Goal: Transaction & Acquisition: Obtain resource

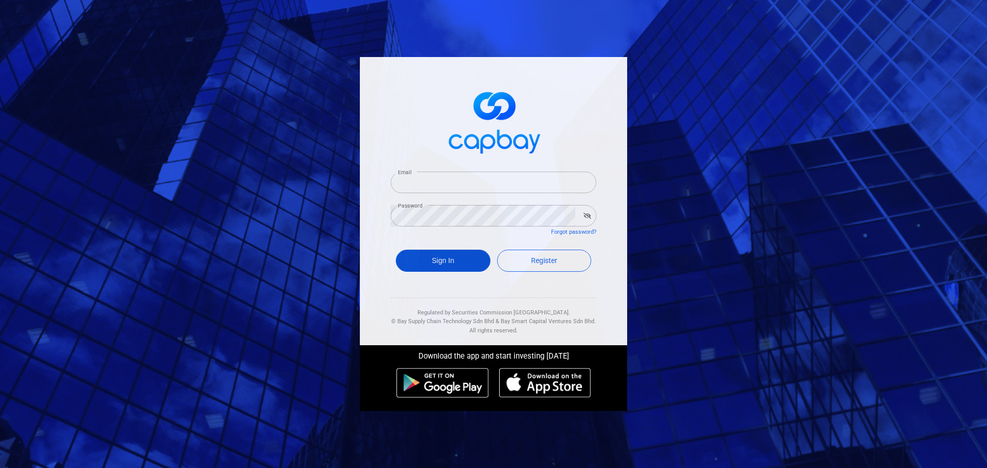
type input "[EMAIL_ADDRESS][DOMAIN_NAME]"
click at [452, 256] on button "Sign In" at bounding box center [443, 261] width 95 height 22
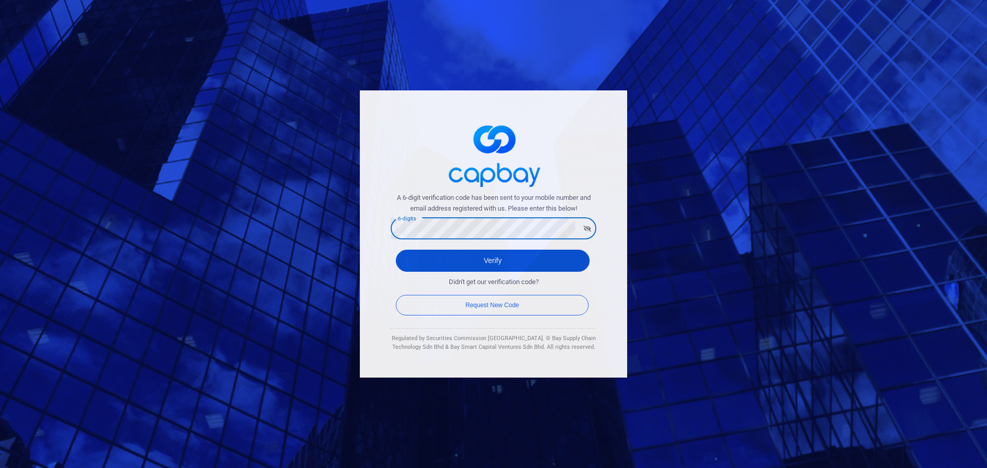
click at [412, 260] on button "Verify" at bounding box center [493, 261] width 194 height 22
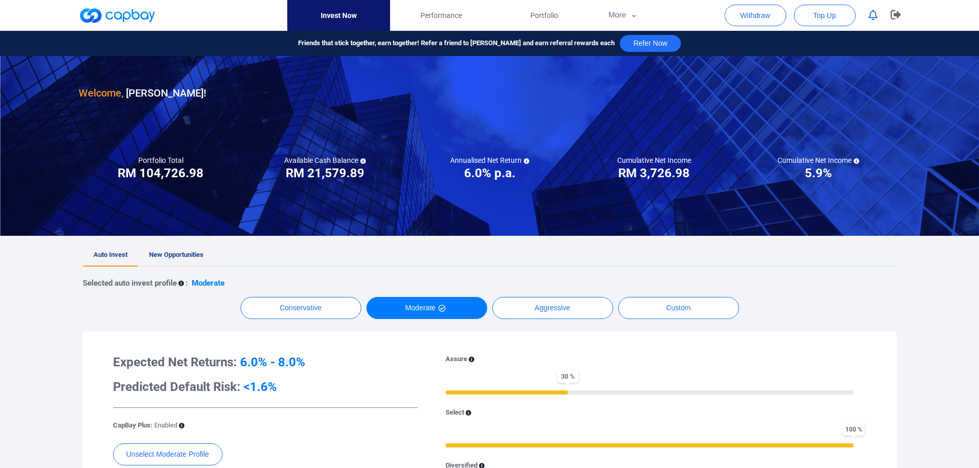
click at [189, 252] on span "New Opportunities" at bounding box center [176, 255] width 54 height 8
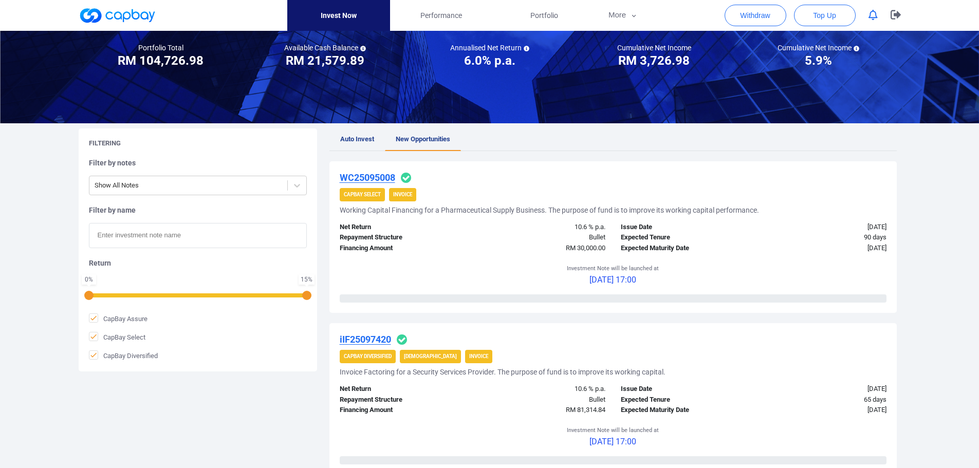
scroll to position [154, 0]
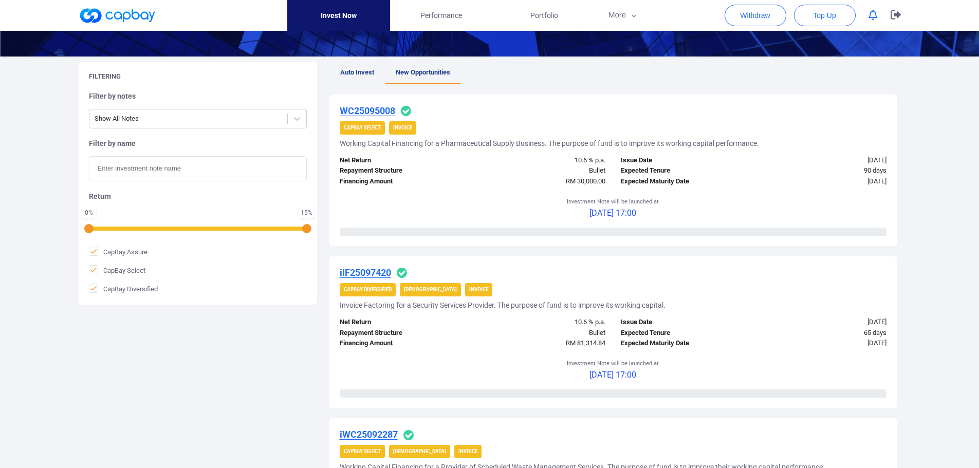
click at [382, 108] on u "WC25095008" at bounding box center [368, 110] width 56 height 11
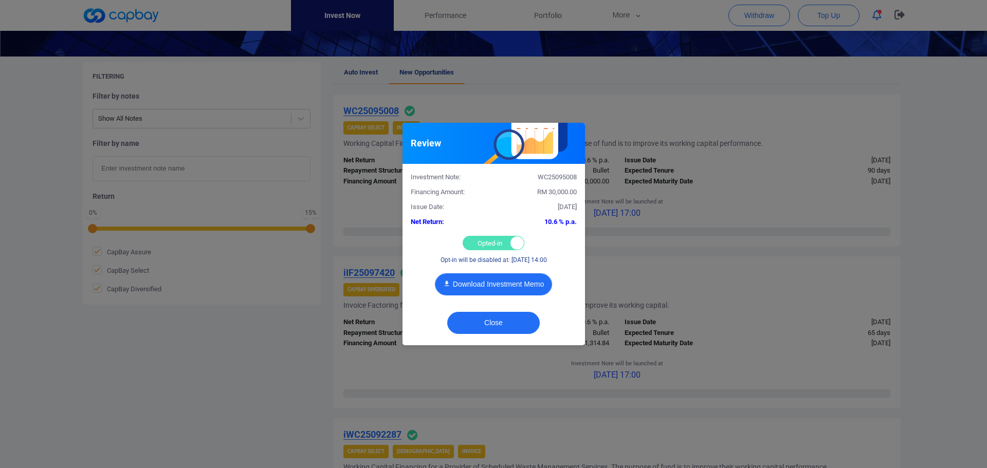
click at [493, 287] on button "Download Investment Memo" at bounding box center [493, 284] width 117 height 22
click at [690, 103] on div "Review Investment Note: WC25095008 Financing Amount: RM 30,000.00 Issue Date: […" at bounding box center [493, 234] width 987 height 468
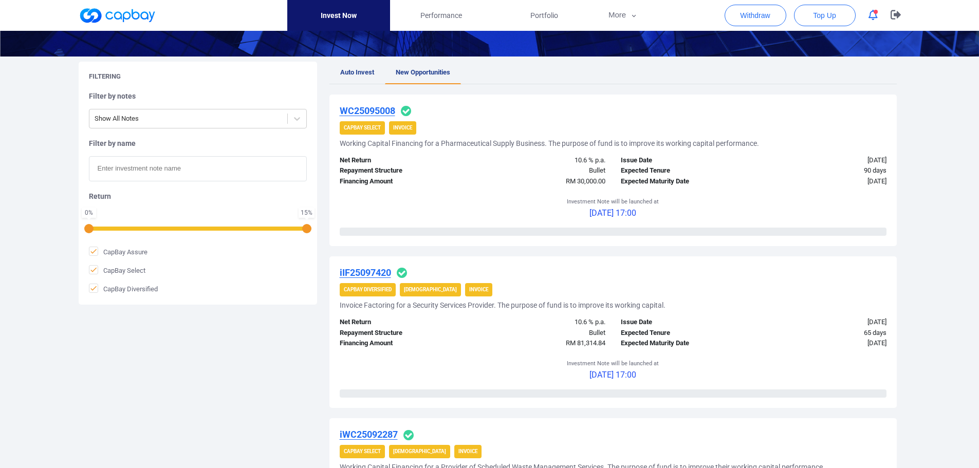
click at [371, 274] on u "iIF25097420" at bounding box center [365, 272] width 51 height 11
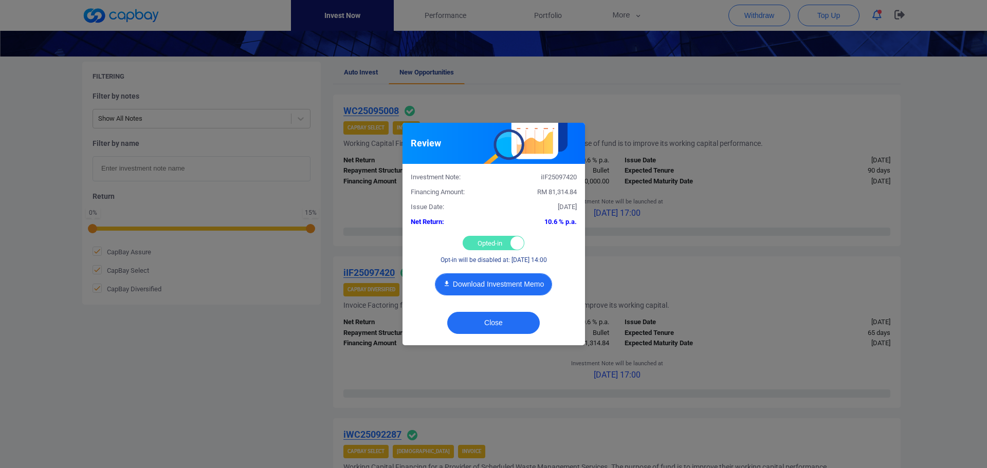
click at [506, 286] on button "Download Investment Memo" at bounding box center [493, 284] width 117 height 22
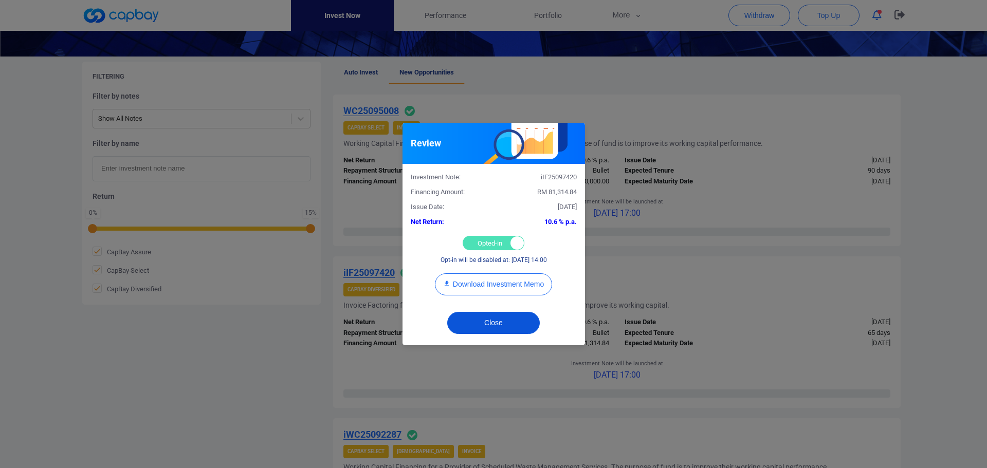
click at [495, 324] on button "Close" at bounding box center [493, 323] width 93 height 22
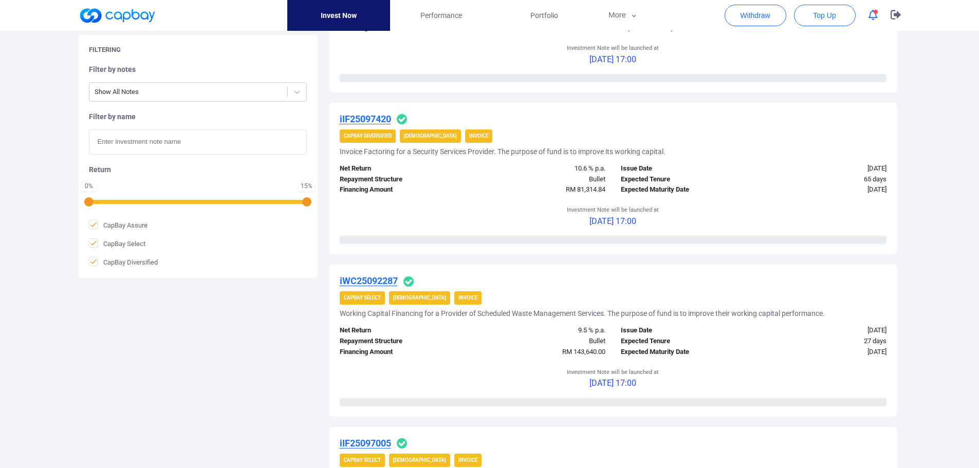
scroll to position [308, 0]
click at [373, 280] on u "iWC25092287" at bounding box center [369, 280] width 58 height 11
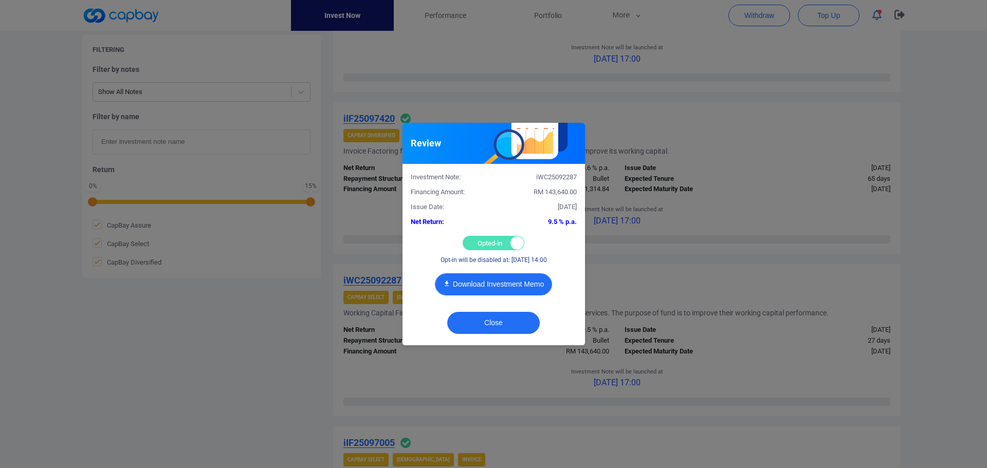
click at [490, 286] on button "Download Investment Memo" at bounding box center [493, 284] width 117 height 22
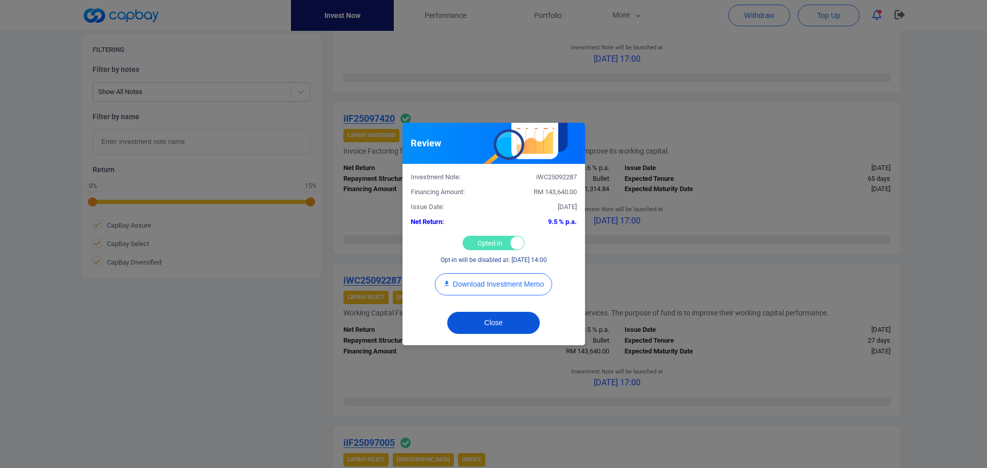
click at [493, 326] on button "Close" at bounding box center [493, 323] width 93 height 22
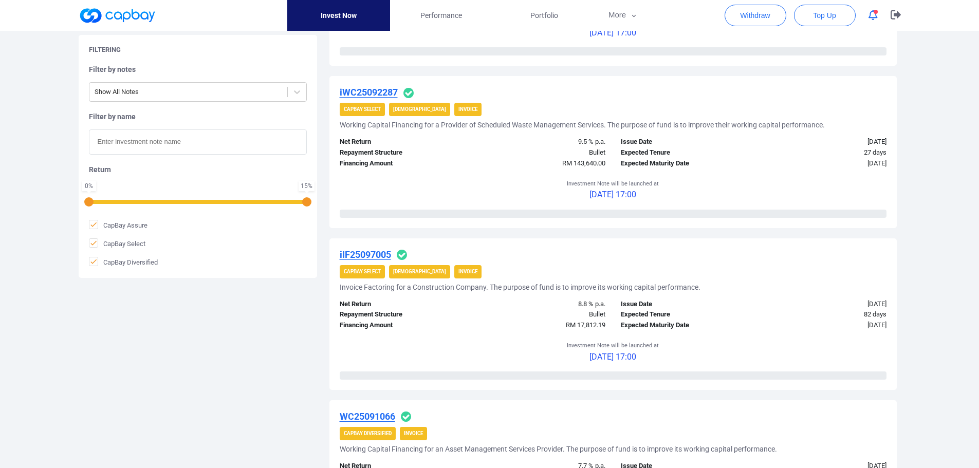
scroll to position [514, 0]
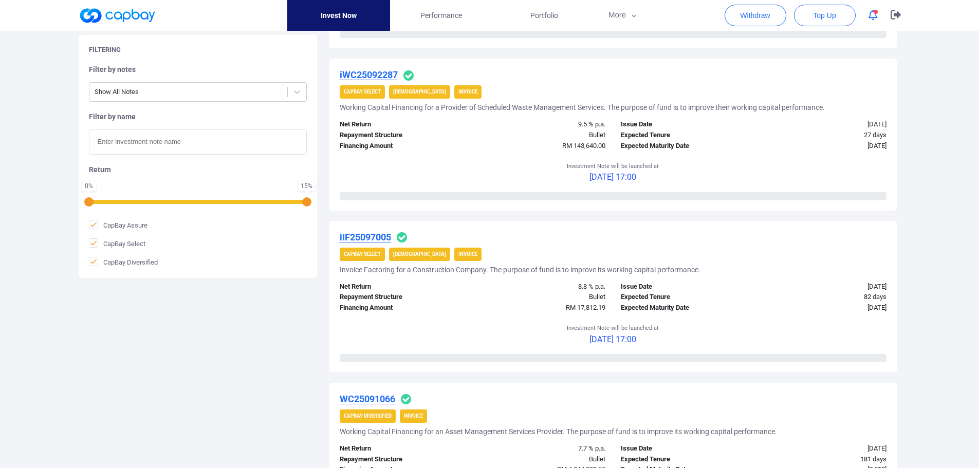
click at [371, 238] on u "iIF25097005" at bounding box center [365, 237] width 51 height 11
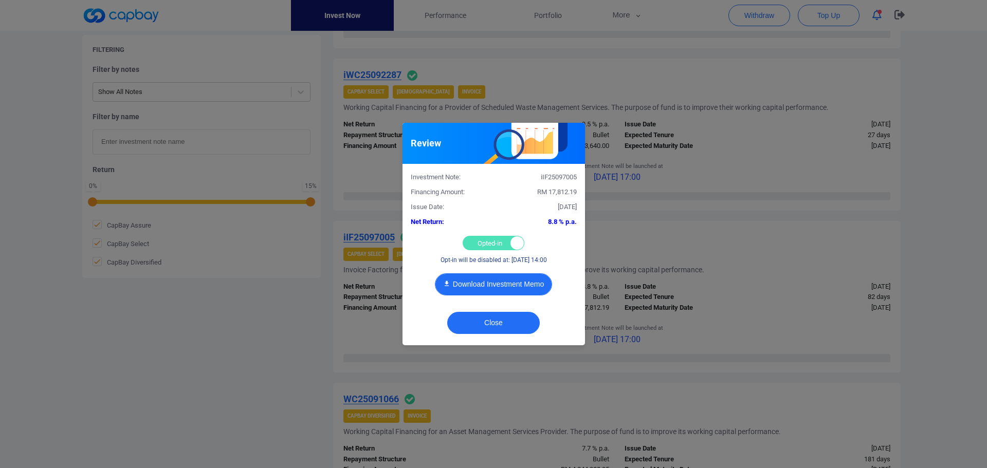
click at [493, 281] on button "Download Investment Memo" at bounding box center [493, 284] width 117 height 22
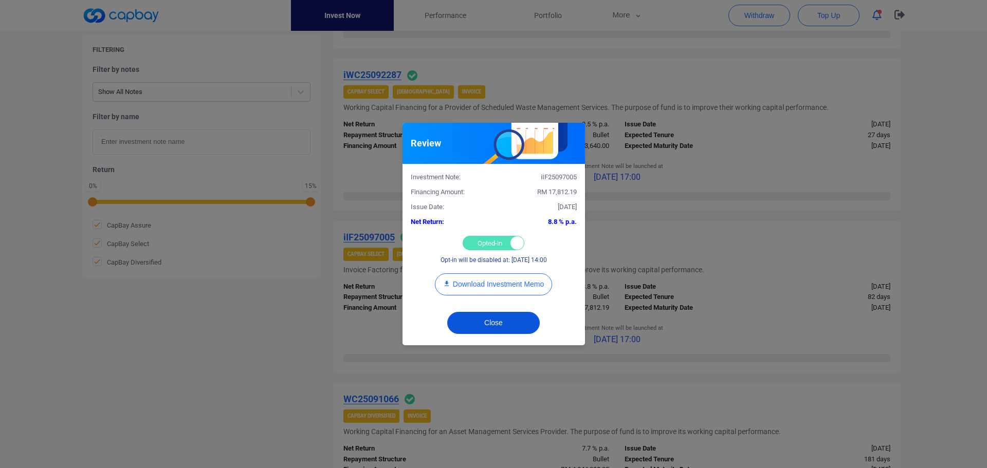
click at [513, 322] on button "Close" at bounding box center [493, 323] width 93 height 22
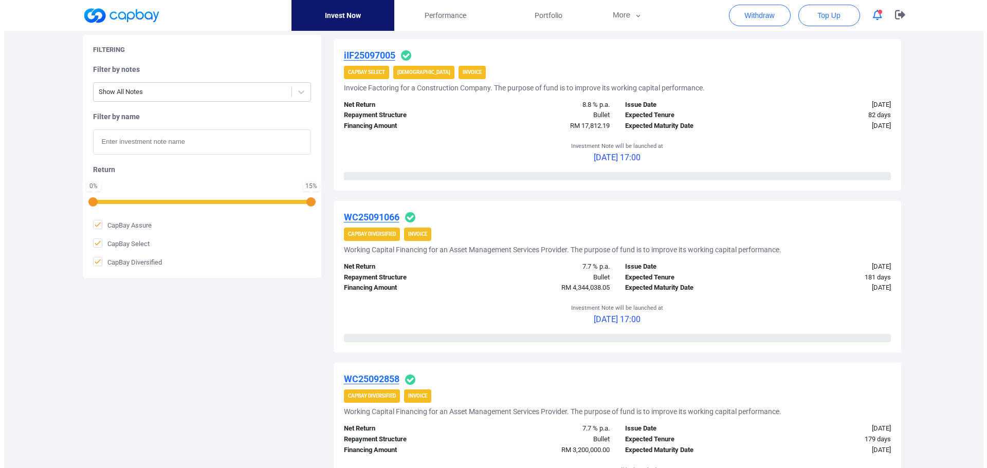
scroll to position [720, 0]
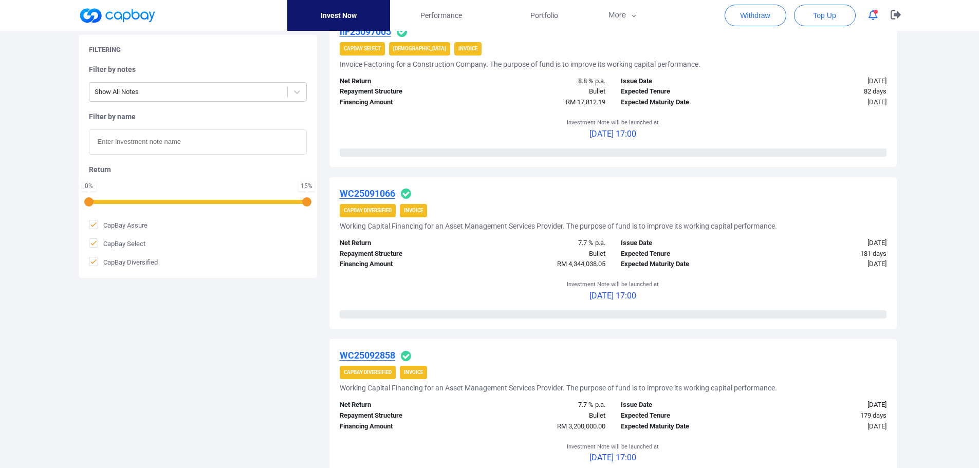
click at [371, 192] on u "WC25091066" at bounding box center [368, 193] width 56 height 11
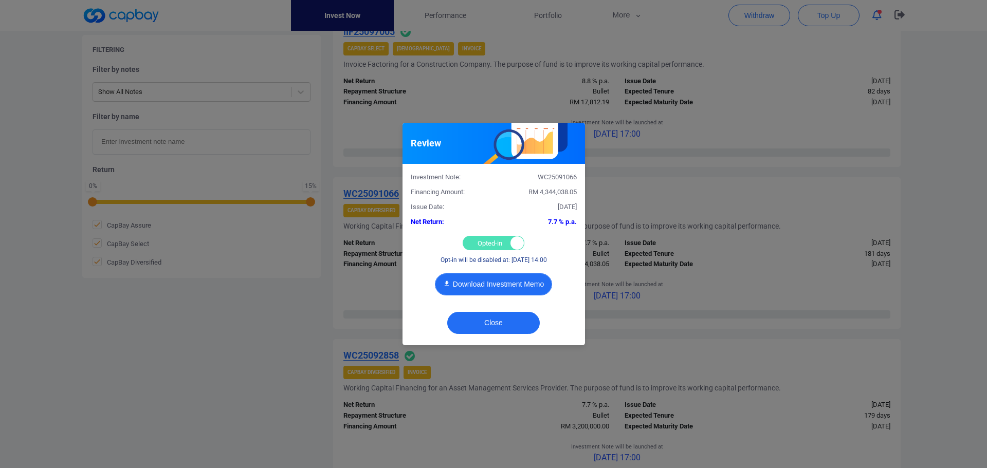
click at [491, 286] on button "Download Investment Memo" at bounding box center [493, 284] width 117 height 22
click at [484, 244] on div "Opted-in Opted-out" at bounding box center [494, 243] width 62 height 14
checkbox input "false"
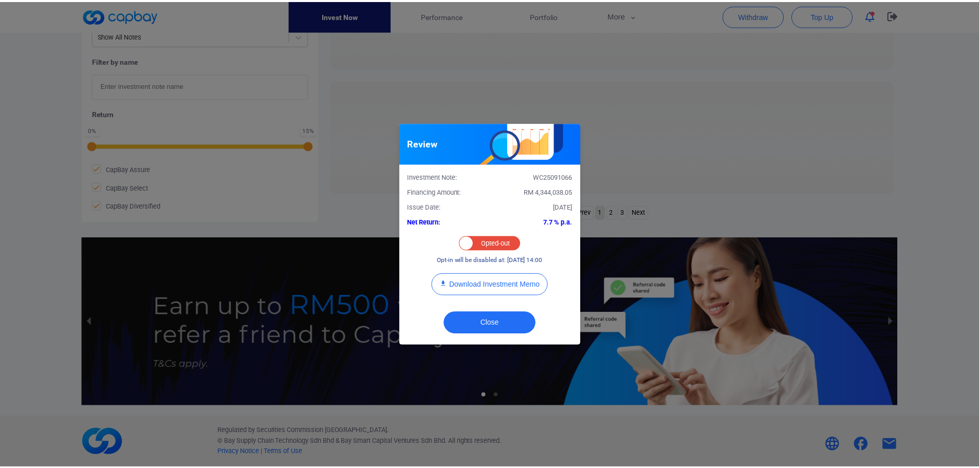
scroll to position [419, 0]
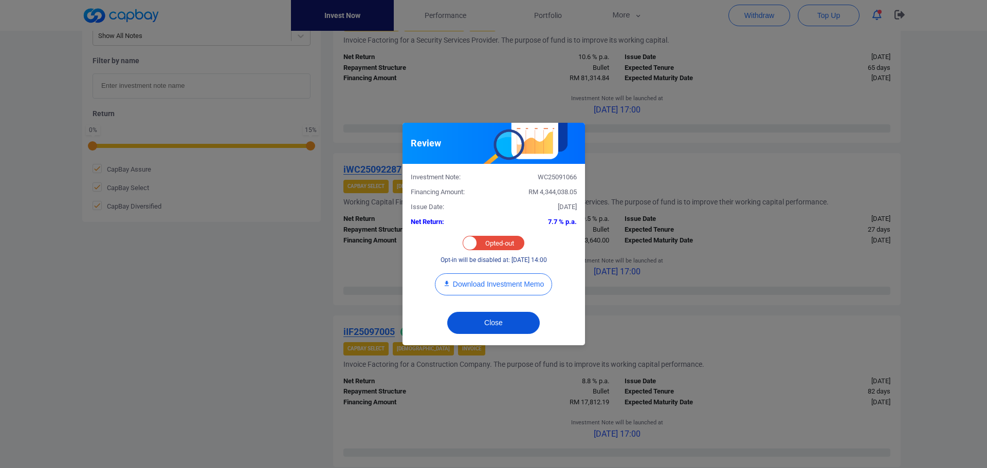
click at [516, 318] on button "Close" at bounding box center [493, 323] width 93 height 22
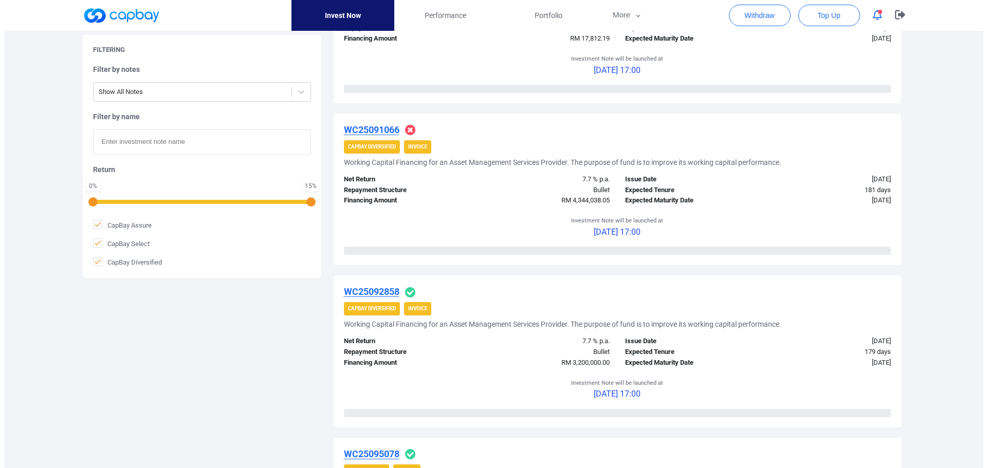
scroll to position [822, 0]
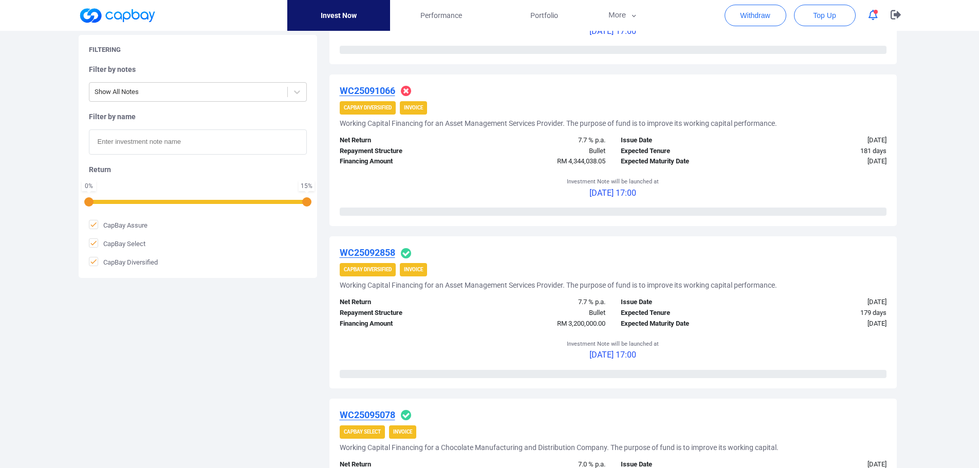
click at [373, 253] on u "WC25092858" at bounding box center [368, 252] width 56 height 11
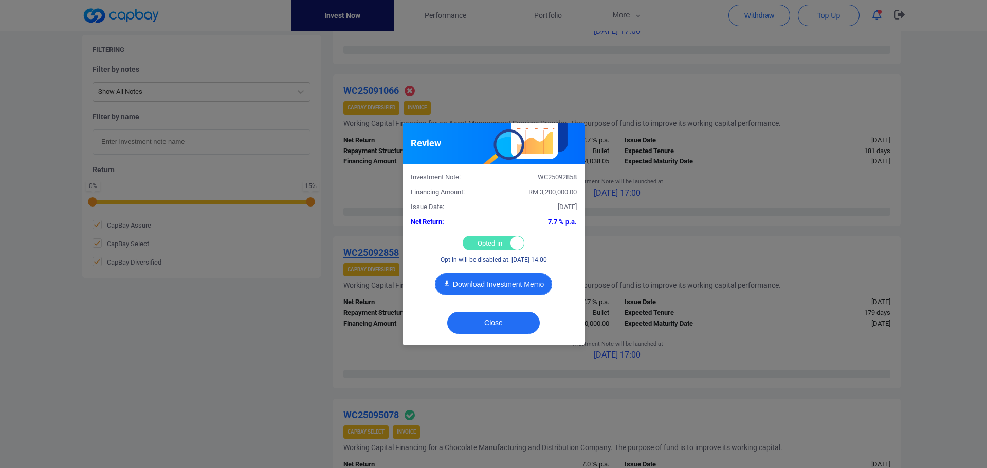
click at [497, 285] on button "Download Investment Memo" at bounding box center [493, 284] width 117 height 22
click at [491, 244] on div "Opted-in Opted-out" at bounding box center [494, 243] width 62 height 14
checkbox input "false"
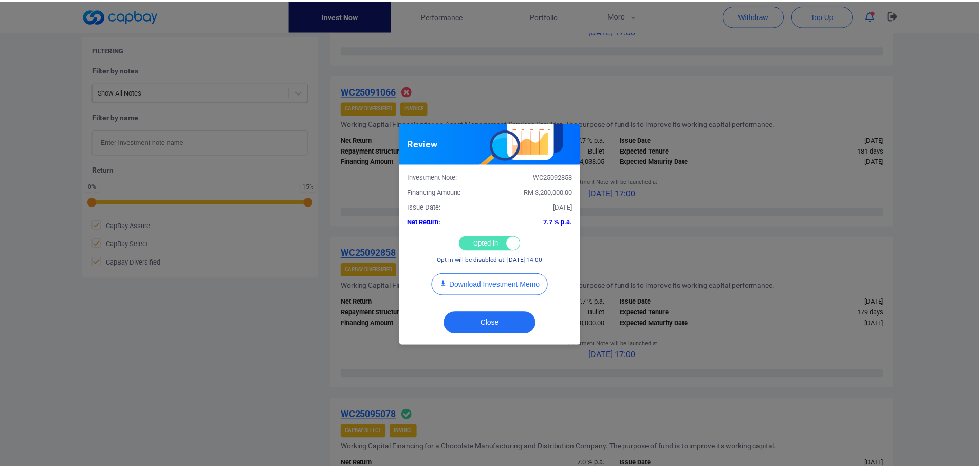
scroll to position [419, 0]
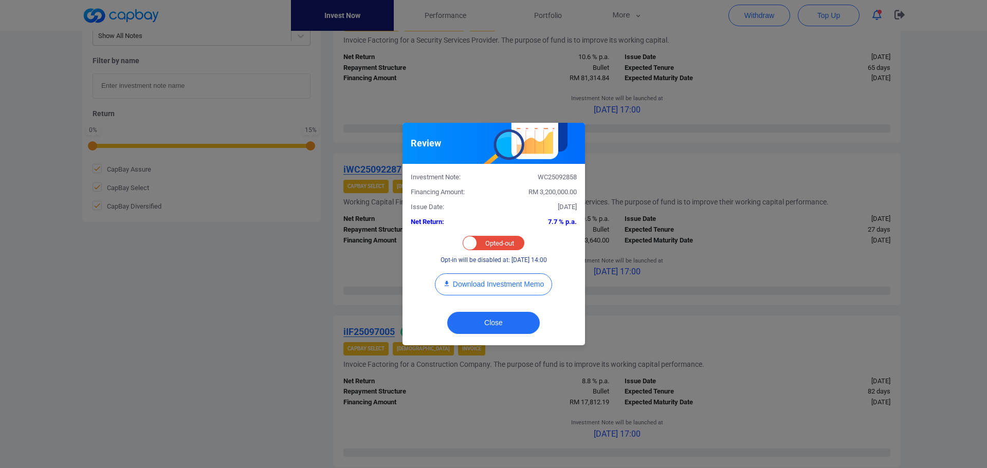
click at [269, 274] on div "Review Investment Note: WC25092858 Financing Amount: RM 3,200,000.00 Issue Date…" at bounding box center [493, 234] width 987 height 468
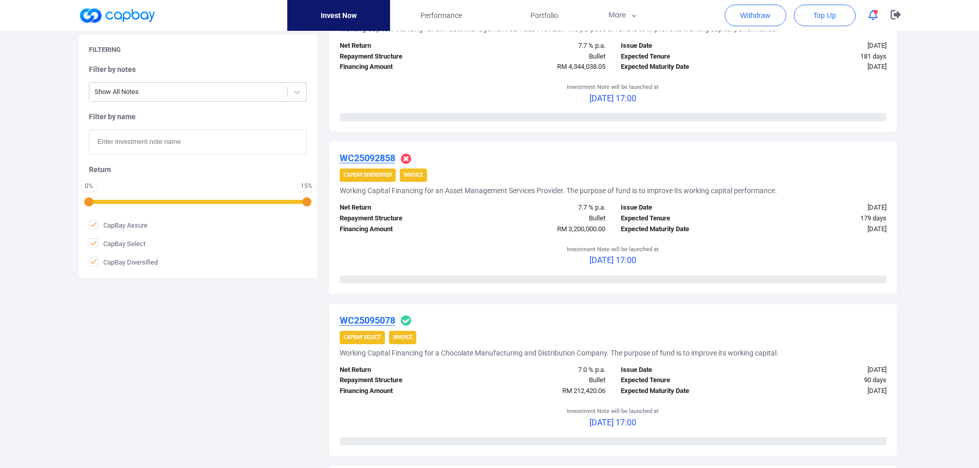
scroll to position [933, 0]
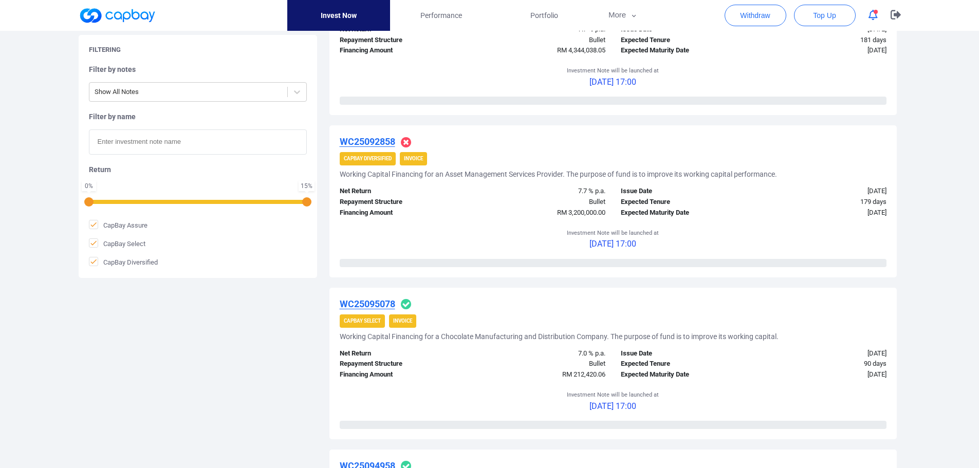
click at [375, 305] on u "WC25095078" at bounding box center [368, 304] width 56 height 11
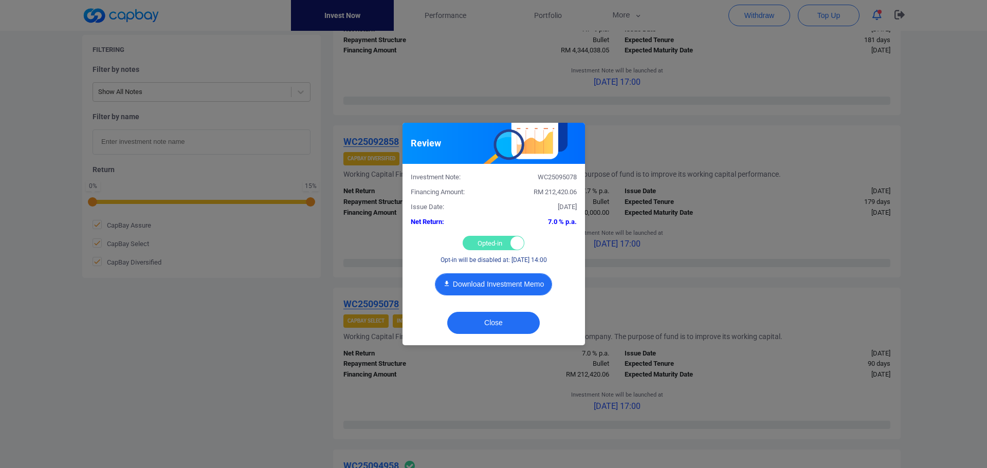
click at [476, 285] on button "Download Investment Memo" at bounding box center [493, 284] width 117 height 22
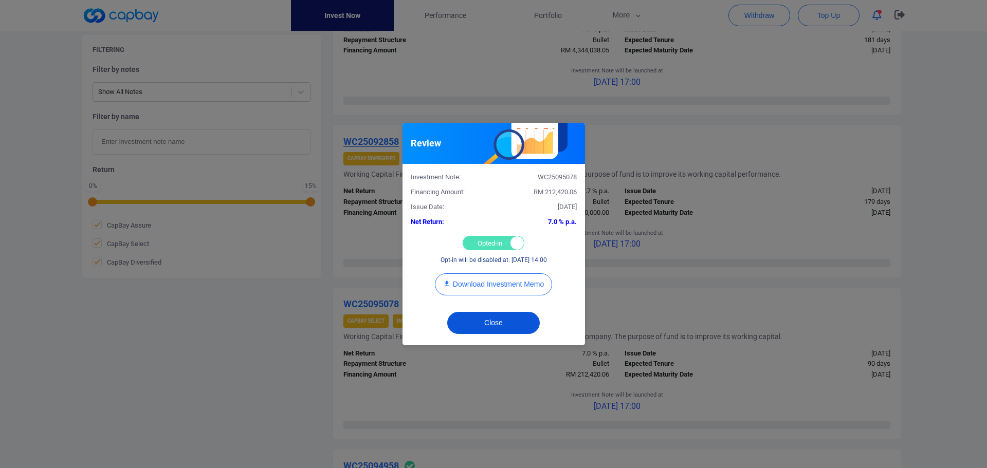
click at [490, 322] on button "Close" at bounding box center [493, 323] width 93 height 22
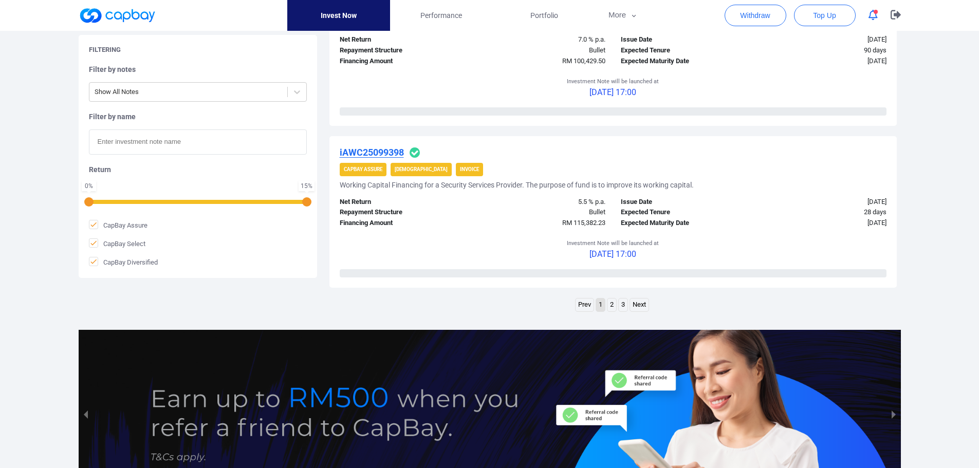
scroll to position [1602, 0]
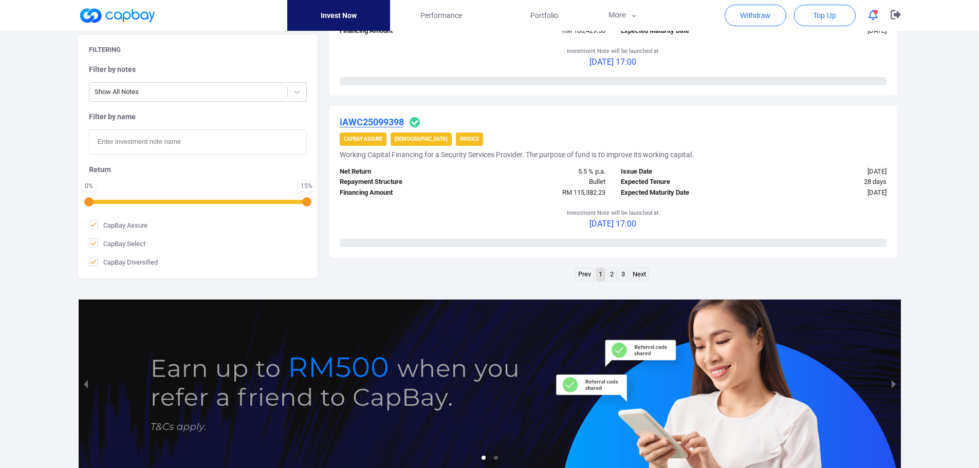
click at [382, 120] on u "iAWC25099398" at bounding box center [372, 122] width 64 height 11
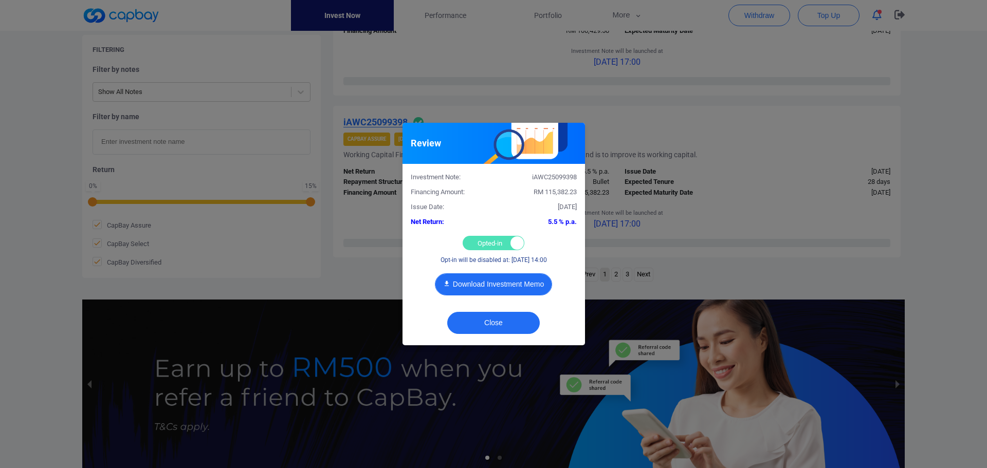
click at [499, 285] on button "Download Investment Memo" at bounding box center [493, 284] width 117 height 22
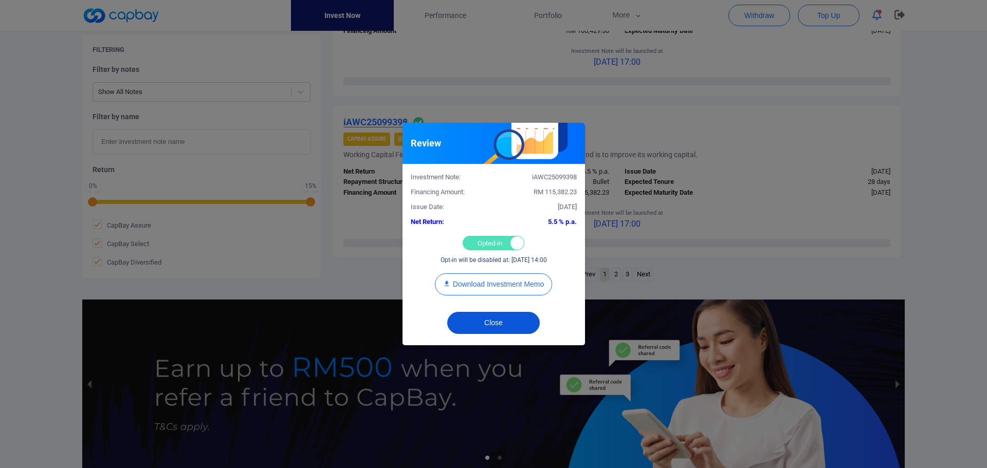
click at [518, 325] on button "Close" at bounding box center [493, 323] width 93 height 22
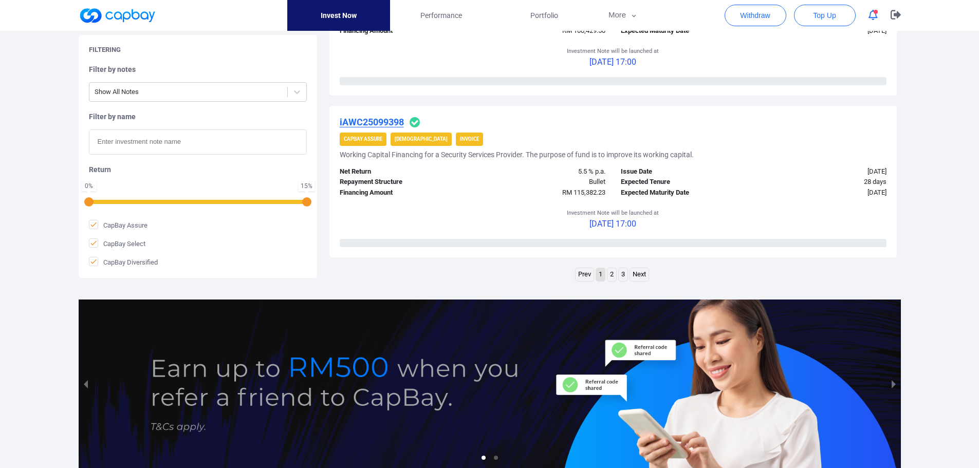
click at [614, 276] on link "2" at bounding box center [612, 274] width 9 height 13
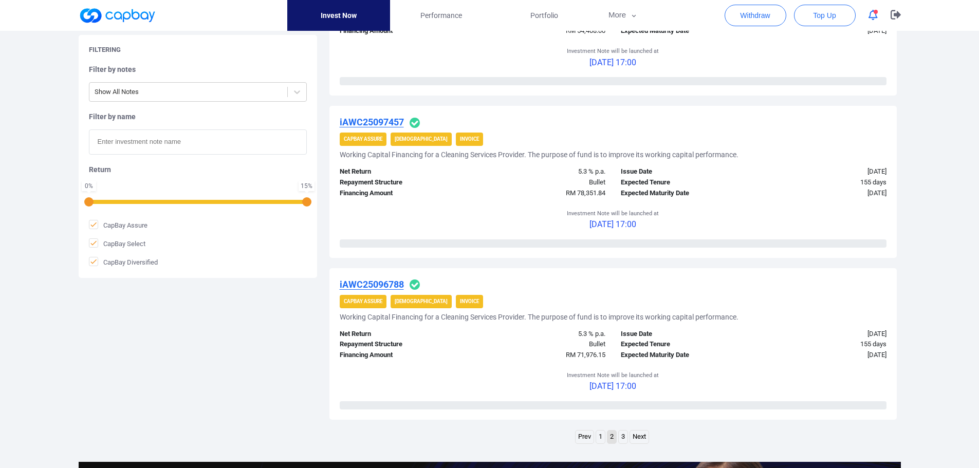
scroll to position [1645, 0]
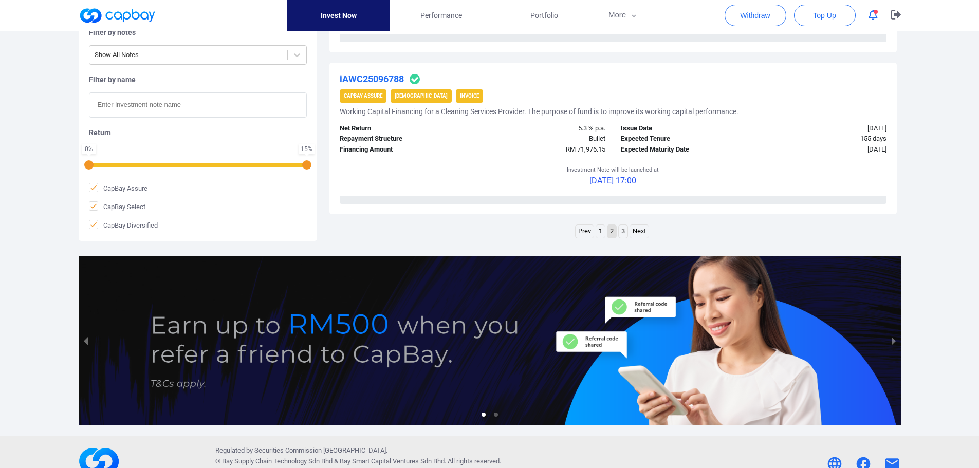
click at [627, 231] on link "3" at bounding box center [623, 231] width 9 height 13
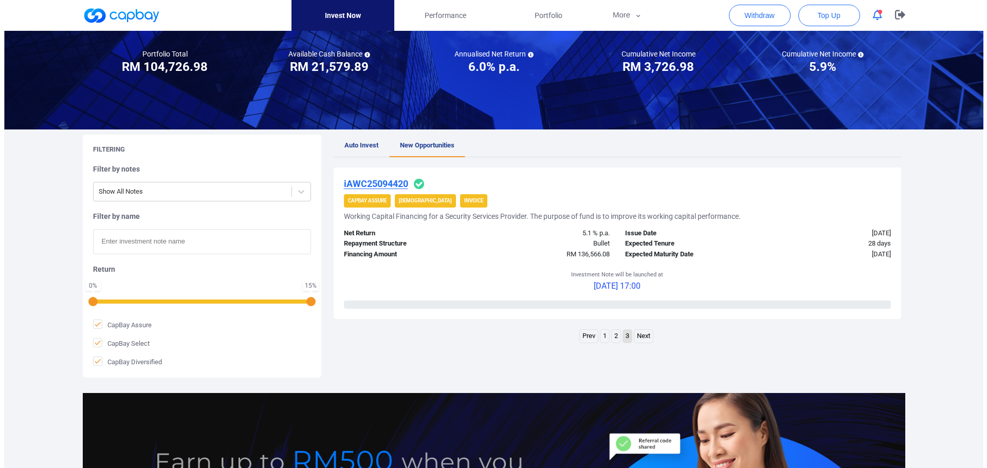
scroll to position [0, 0]
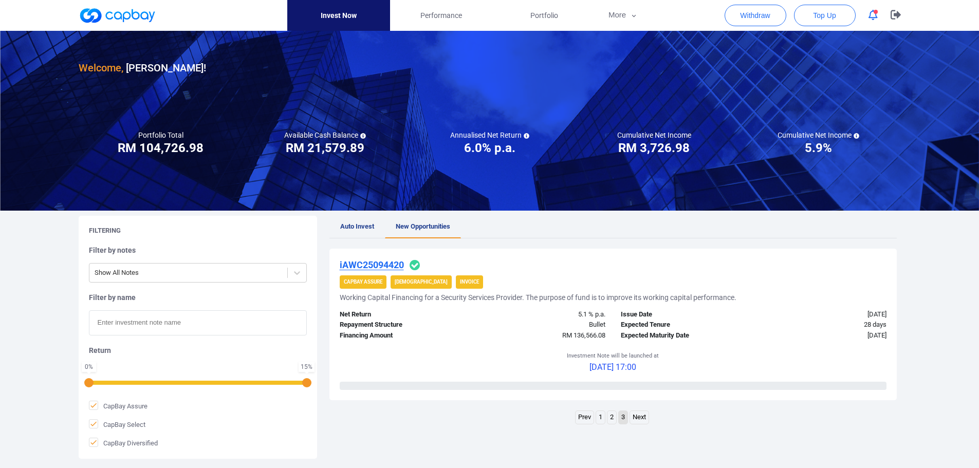
click at [873, 10] on icon "button" at bounding box center [873, 15] width 9 height 11
click at [898, 13] on icon "button" at bounding box center [896, 14] width 10 height 9
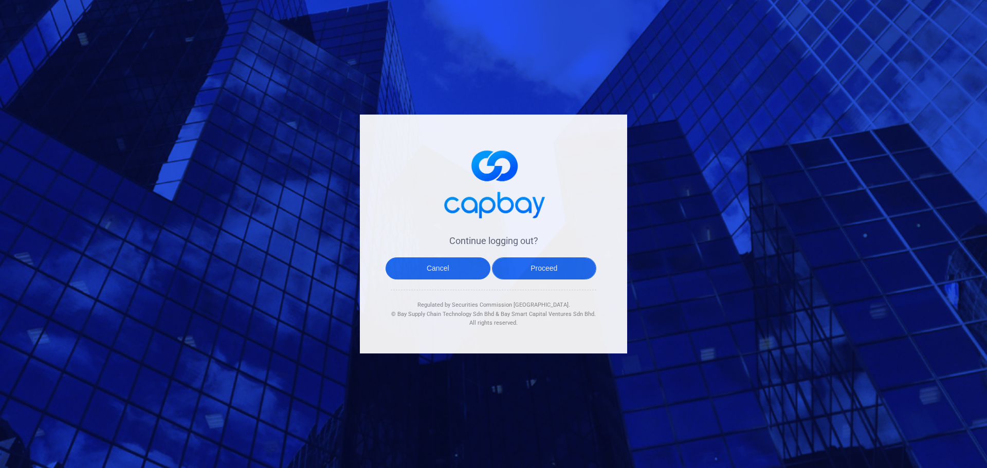
click at [546, 266] on button "Proceed" at bounding box center [544, 269] width 105 height 22
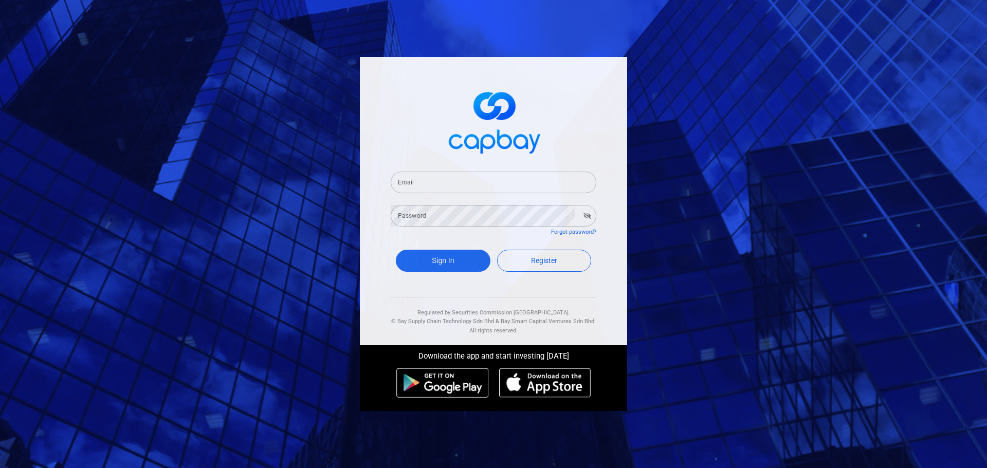
type input "[EMAIL_ADDRESS][DOMAIN_NAME]"
